Goal: Navigation & Orientation: Find specific page/section

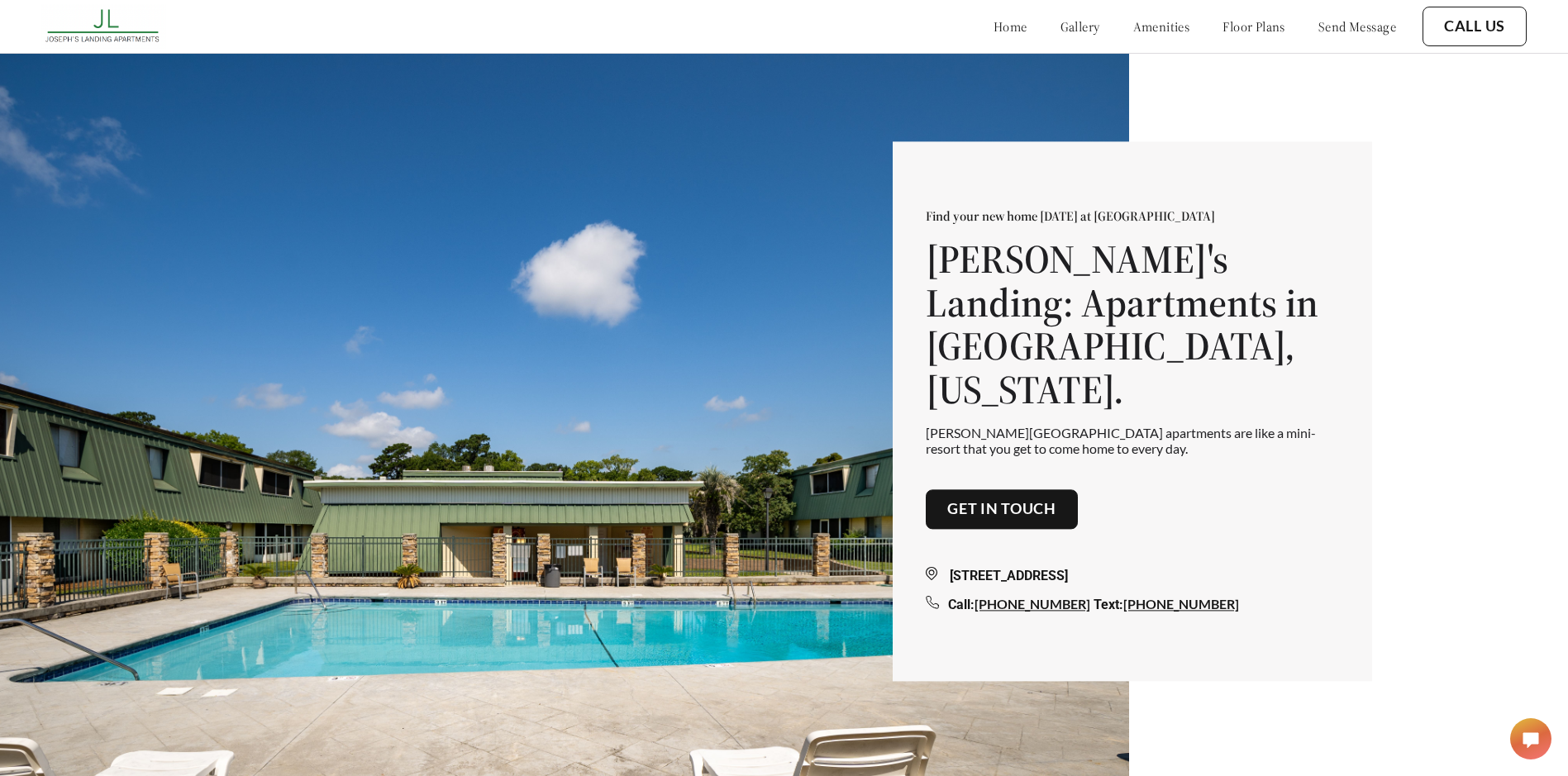
click at [1222, 22] on link "floor plans" at bounding box center [1253, 26] width 63 height 16
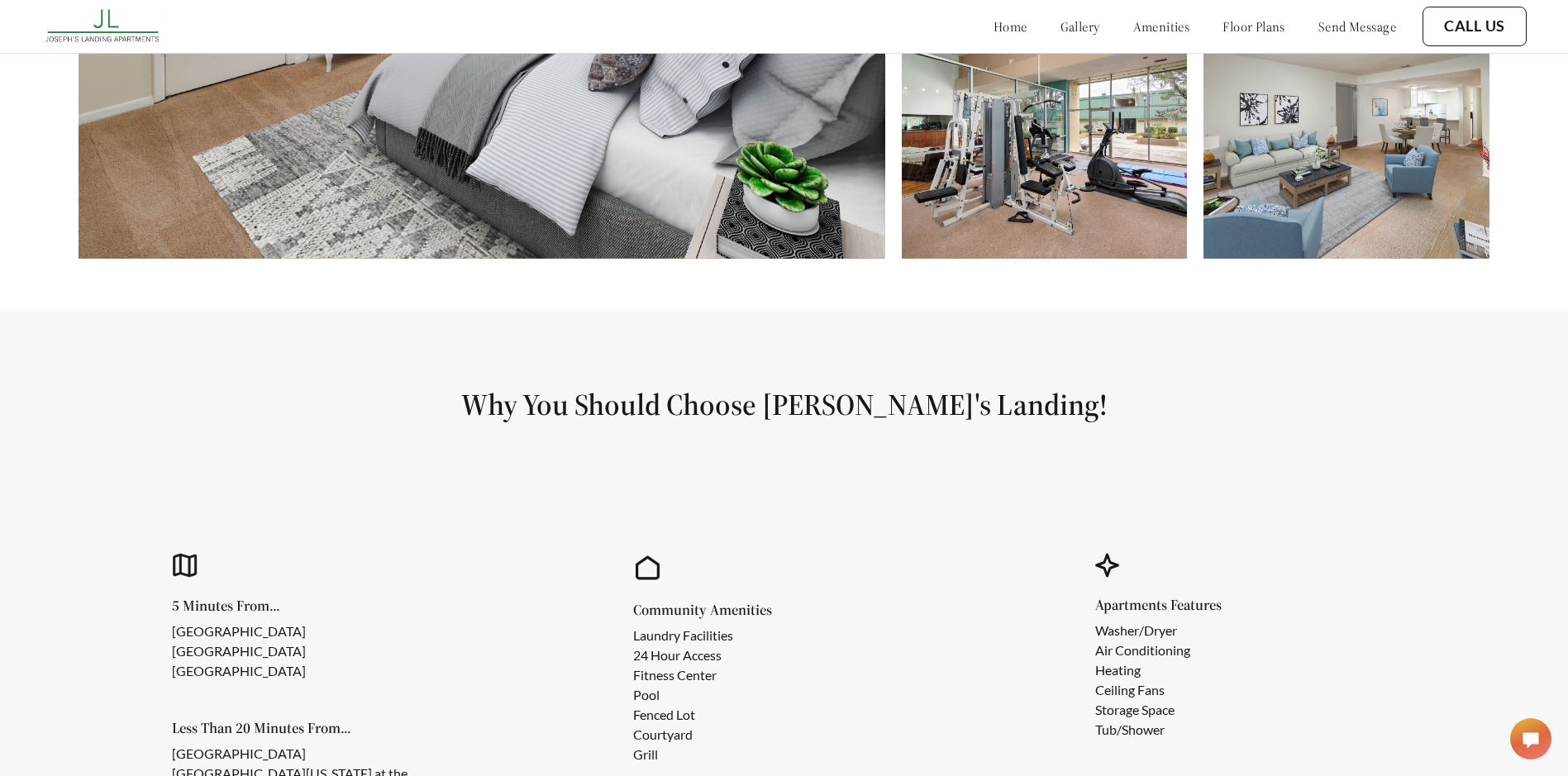
scroll to position [1024, 0]
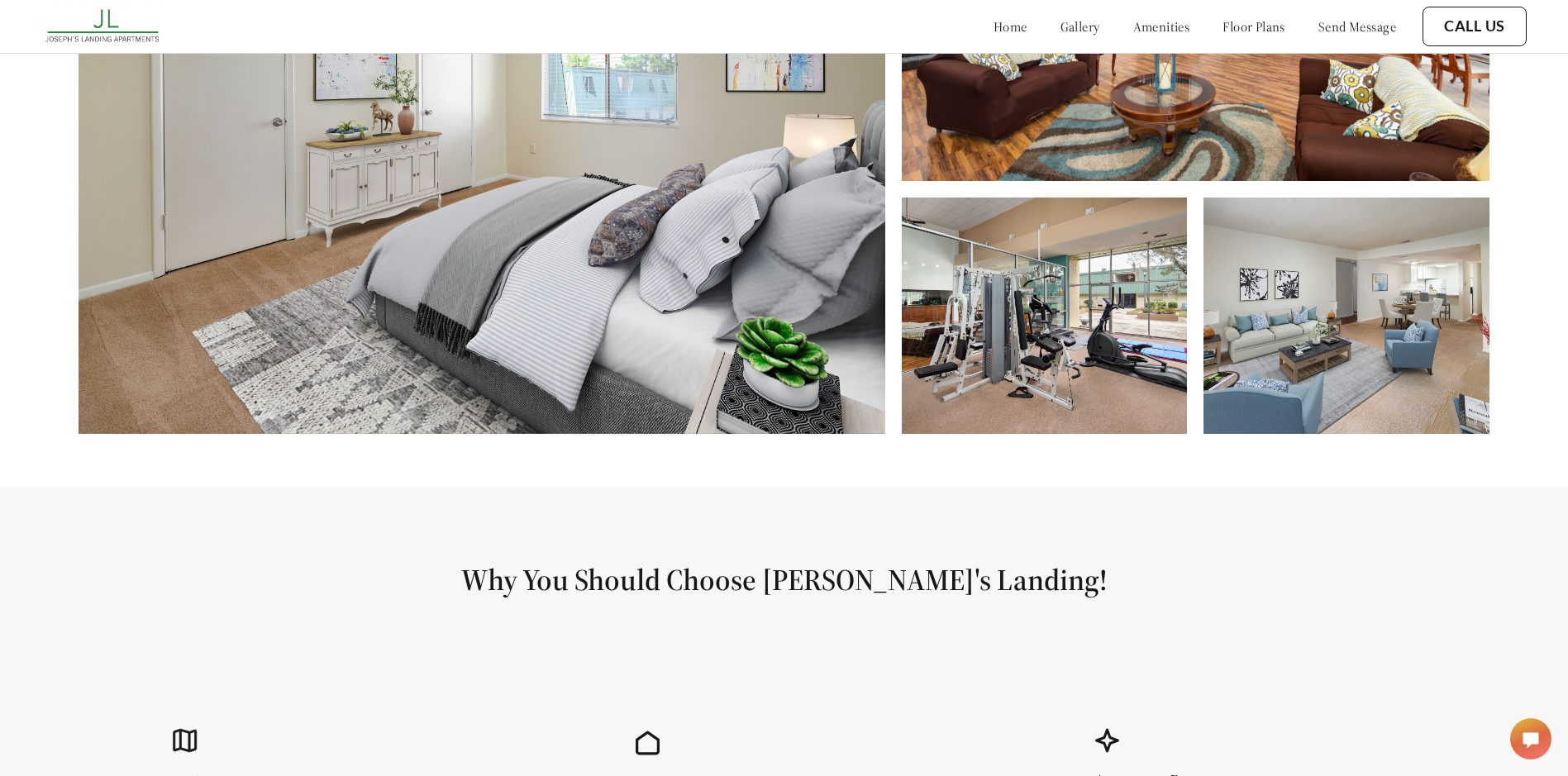
click at [1224, 21] on link "floor plans" at bounding box center [1253, 26] width 63 height 16
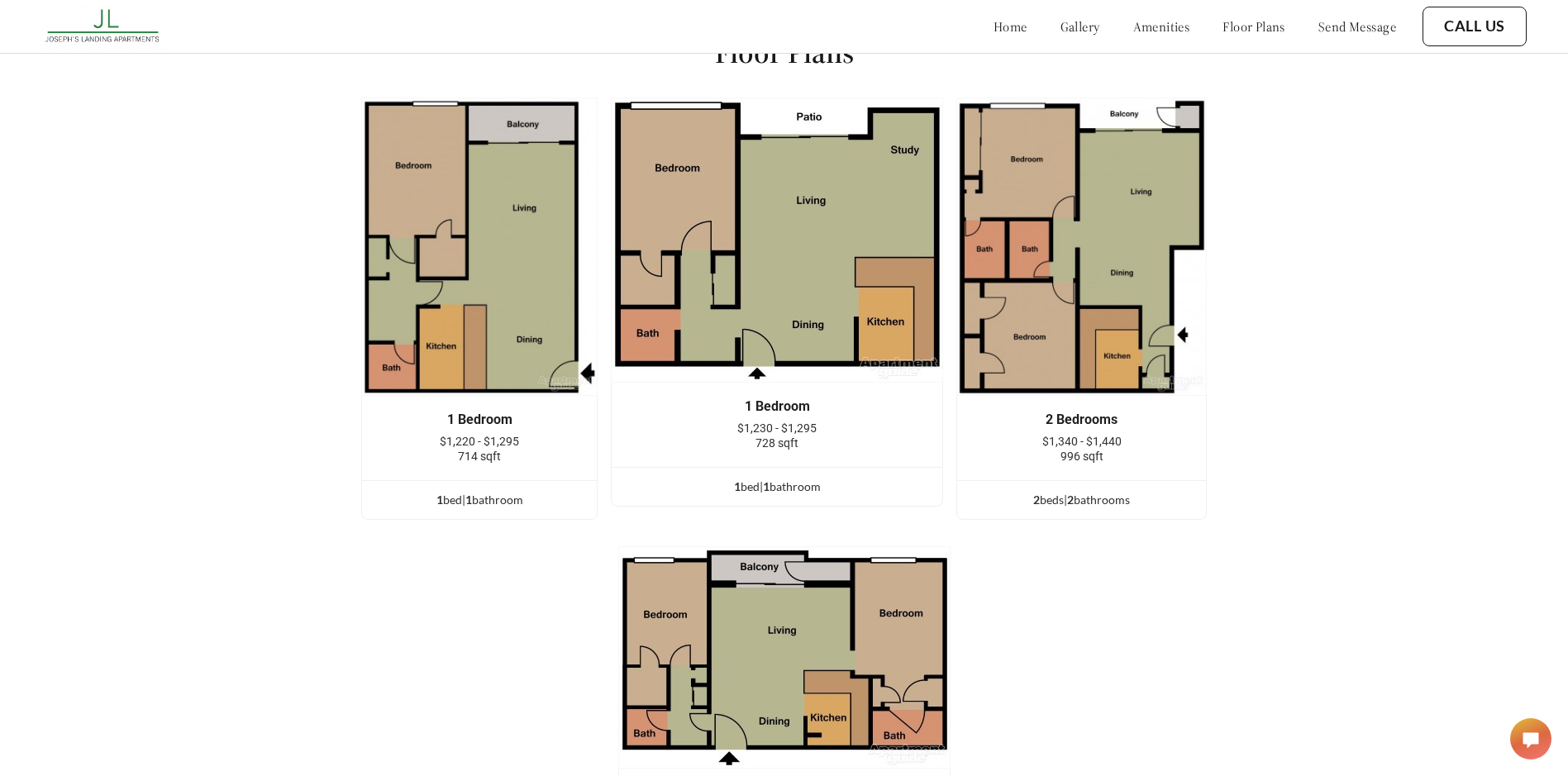
click at [1153, 21] on link "amenities" at bounding box center [1161, 26] width 57 height 16
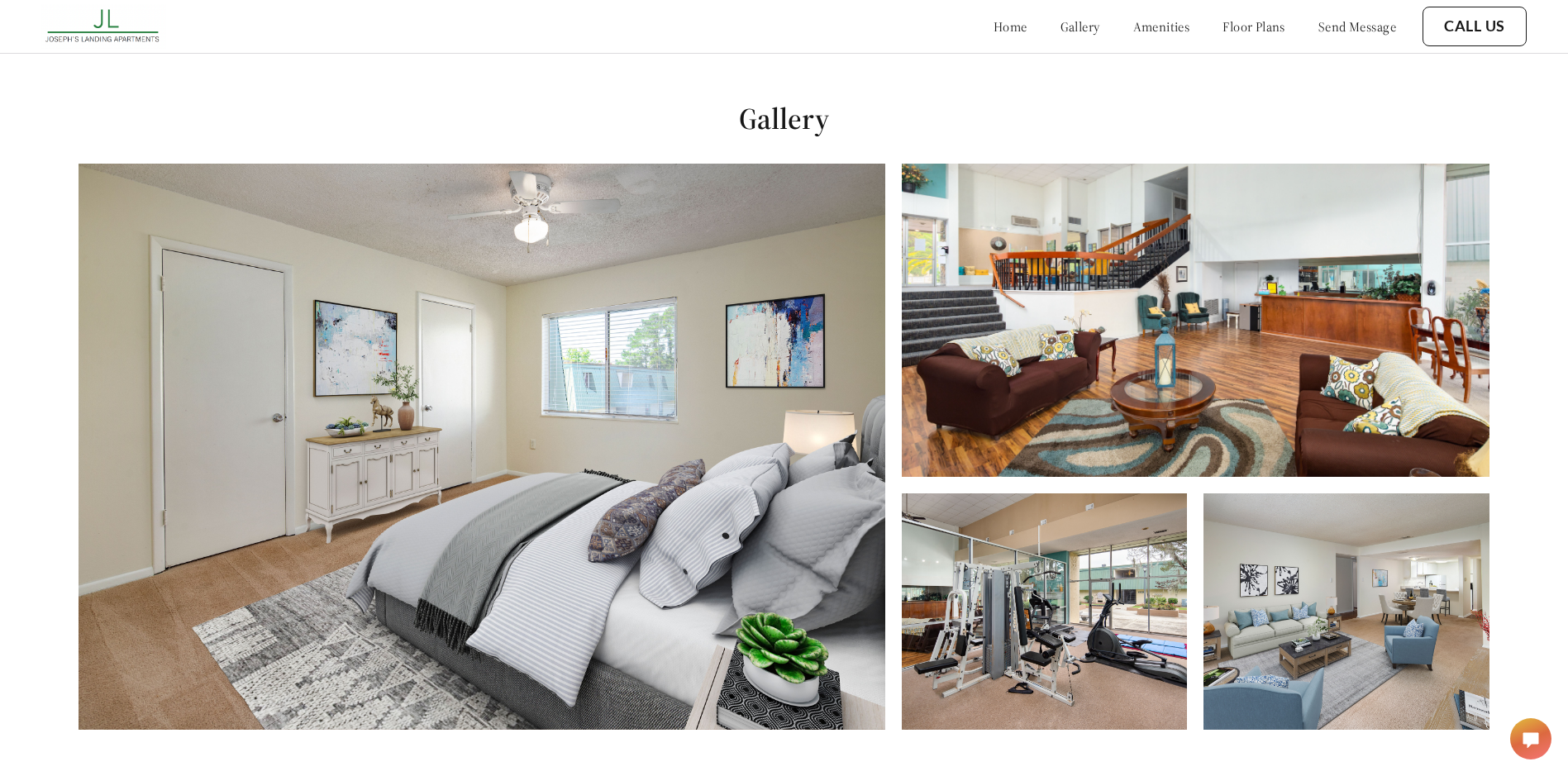
scroll to position [697, 0]
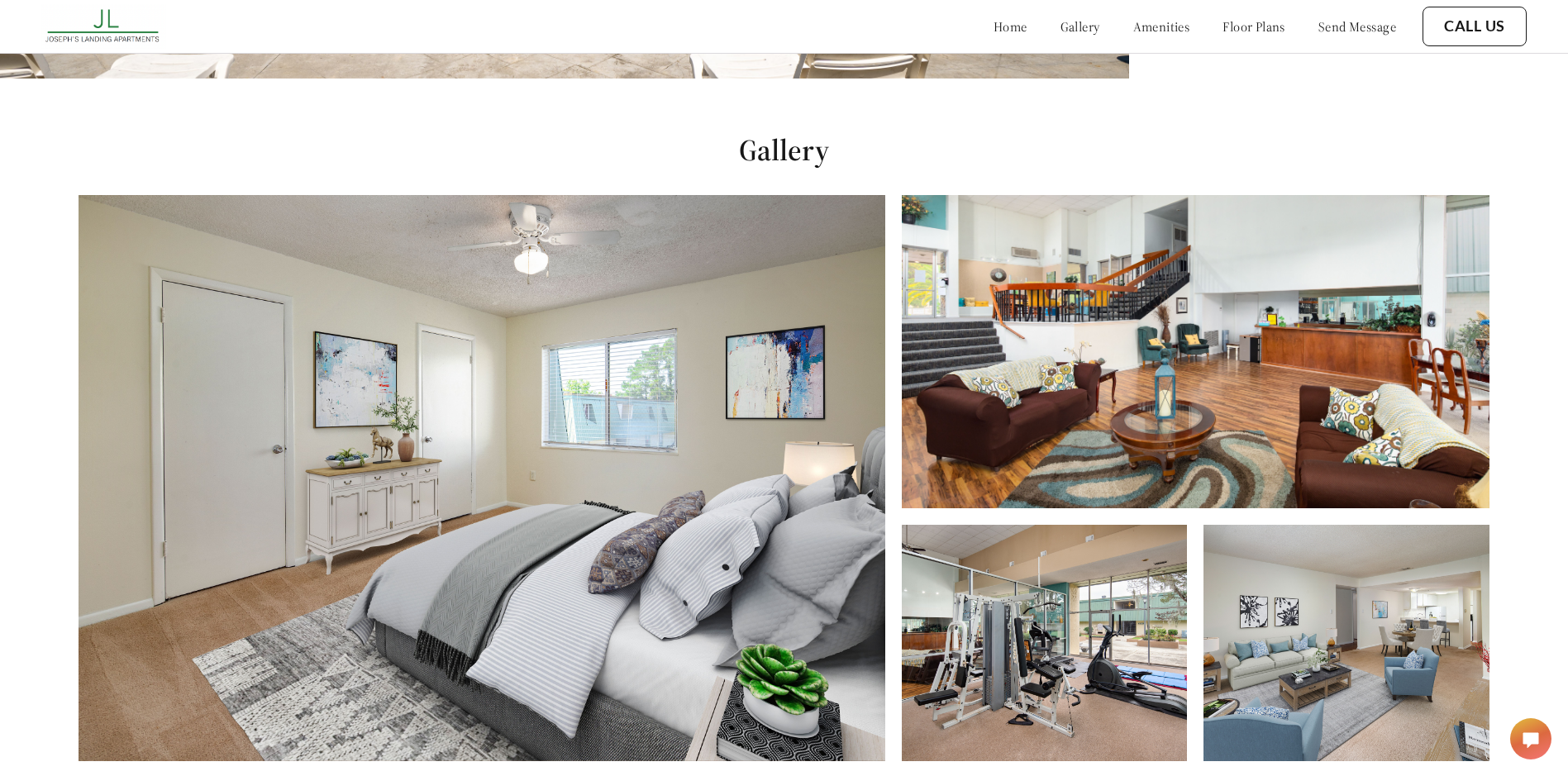
click at [1060, 27] on link "gallery" at bounding box center [1080, 26] width 39 height 16
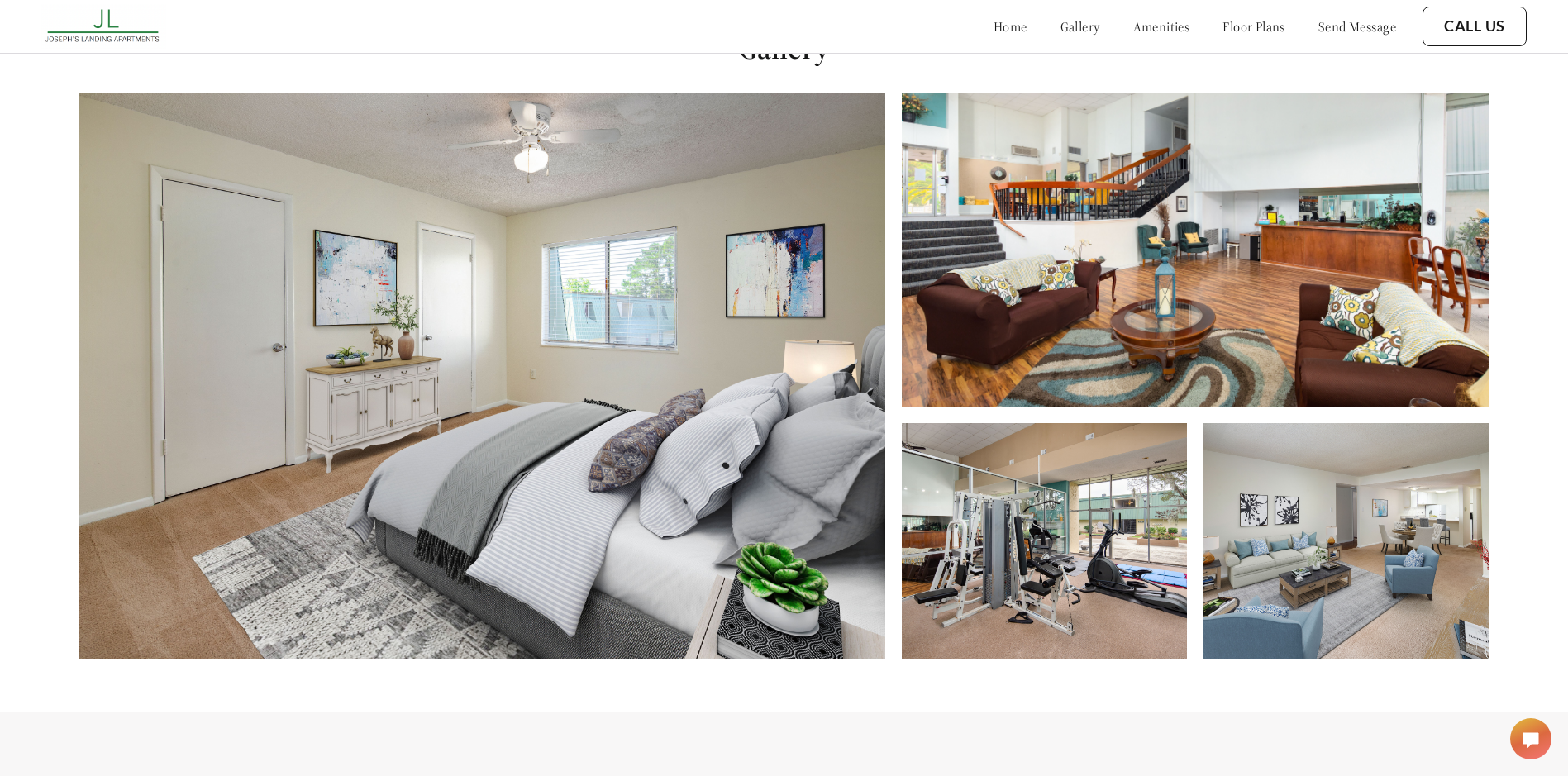
scroll to position [788, 0]
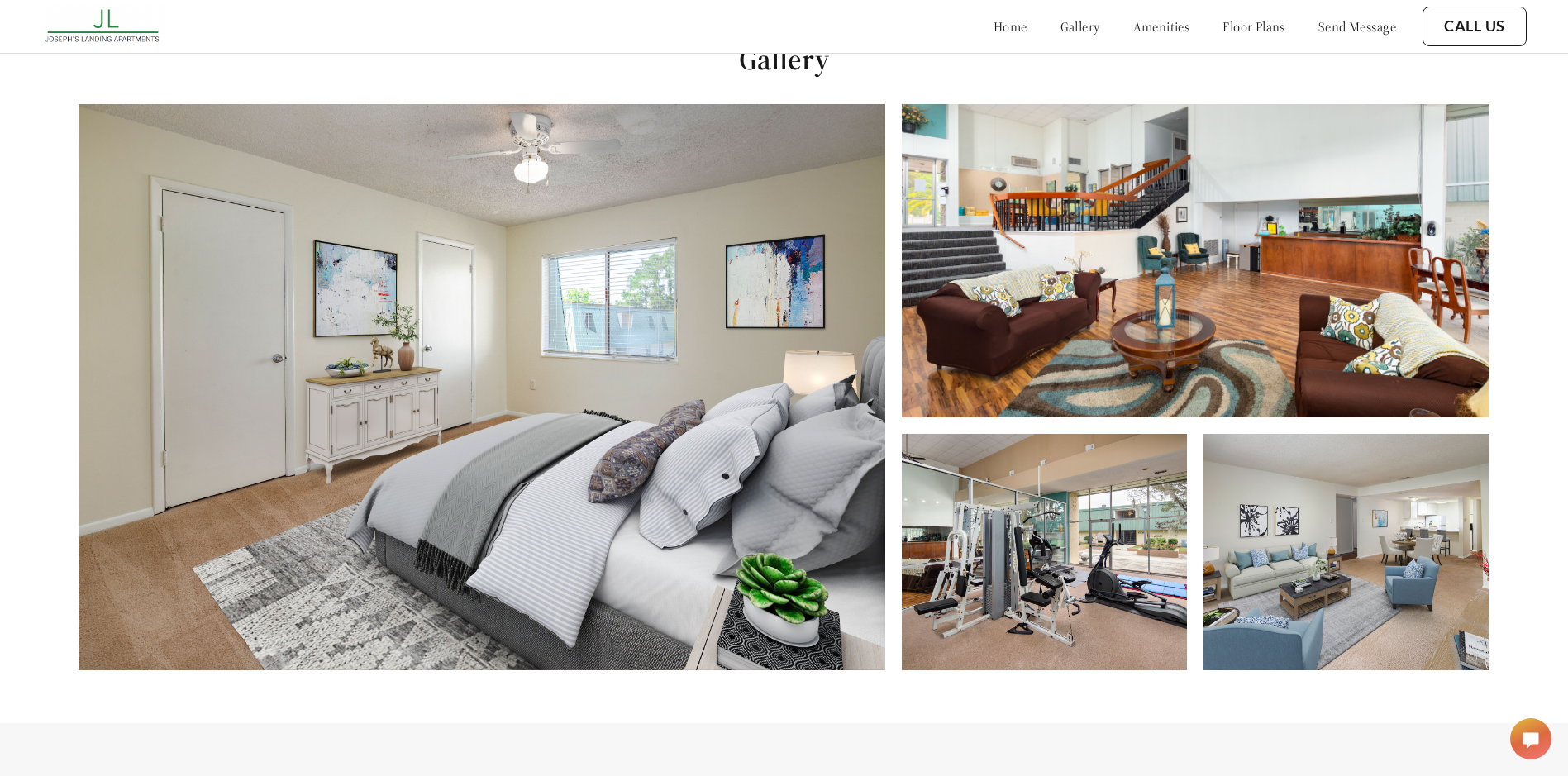
drag, startPoint x: 947, startPoint y: 22, endPoint x: 959, endPoint y: 23, distance: 12.0
click at [993, 23] on link "home" at bounding box center [1010, 26] width 34 height 16
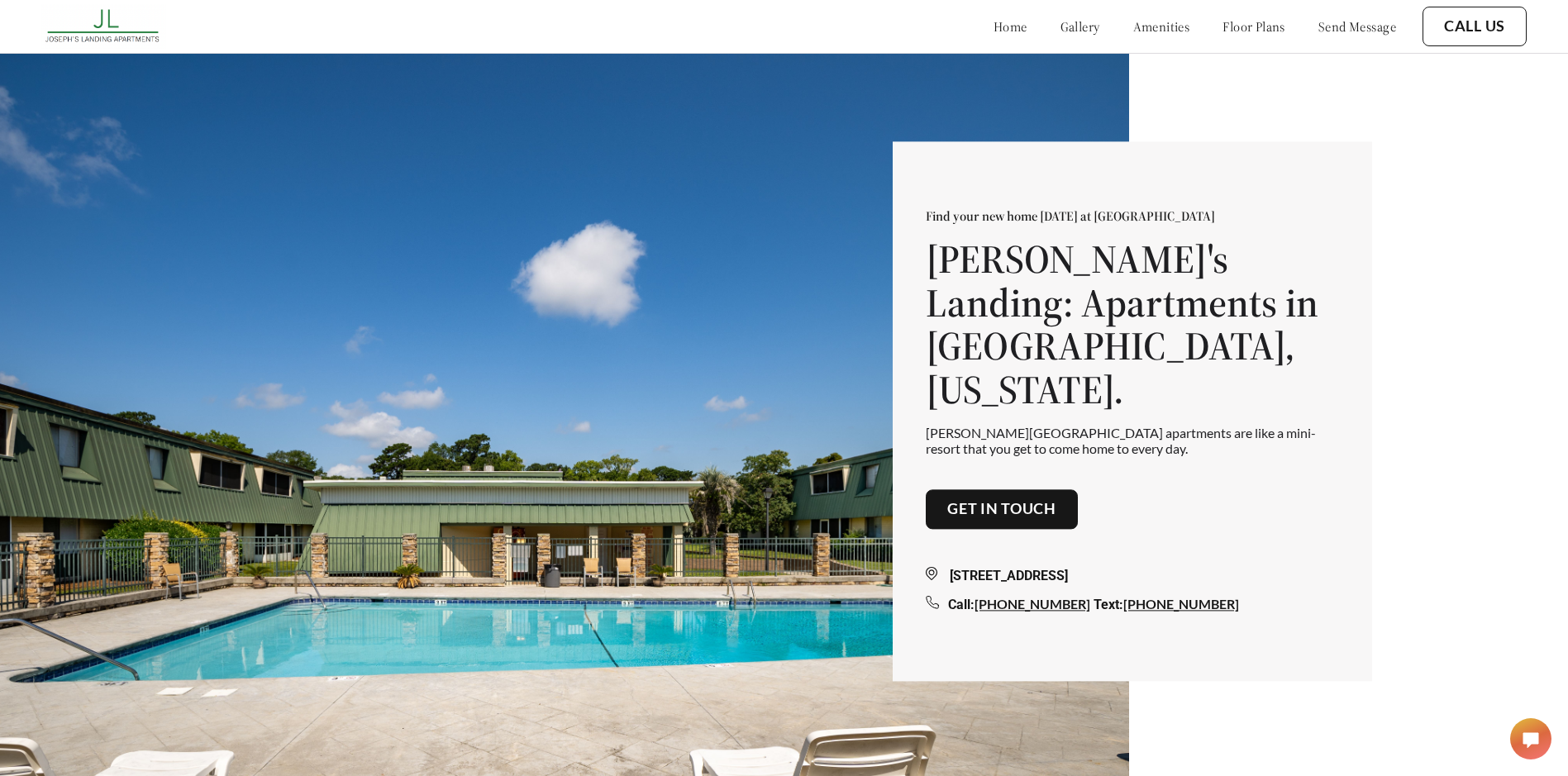
click at [481, 368] on img at bounding box center [564, 441] width 1128 height 776
